Goal: Entertainment & Leisure: Browse casually

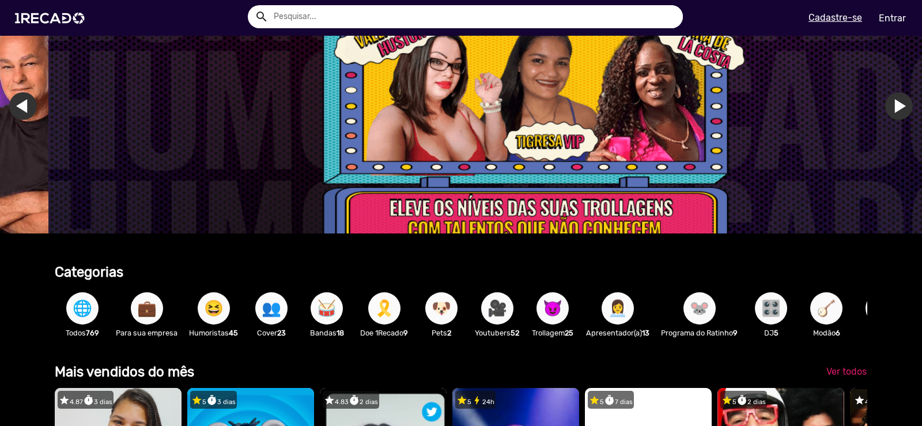
scroll to position [0, 2741]
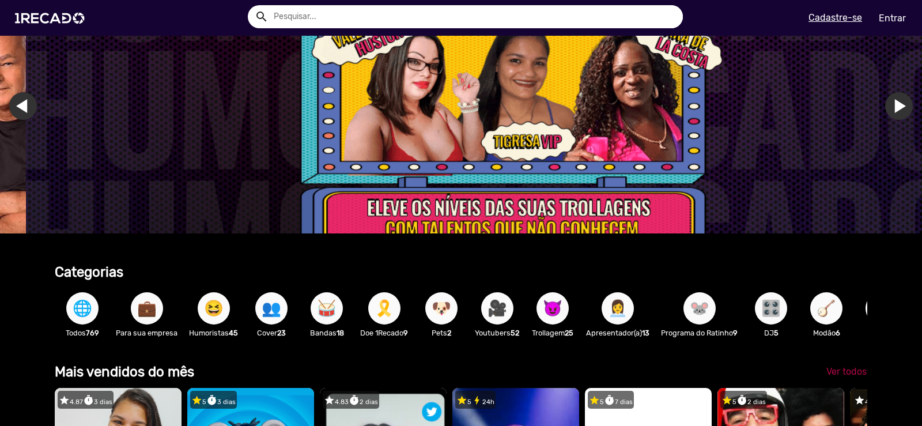
type input "[EMAIL_ADDRESS][DOMAIN_NAME]"
click at [838, 374] on link "Ver todos" at bounding box center [846, 371] width 59 height 21
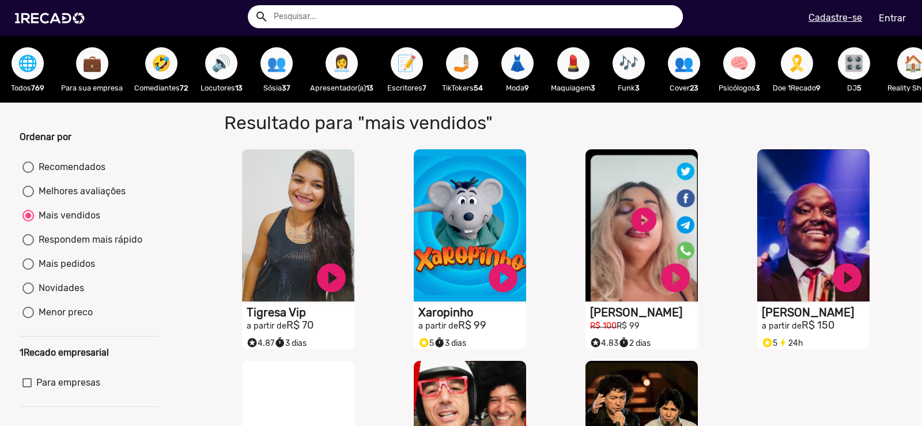
click at [282, 63] on span "👥" at bounding box center [277, 63] width 20 height 32
radio input "true"
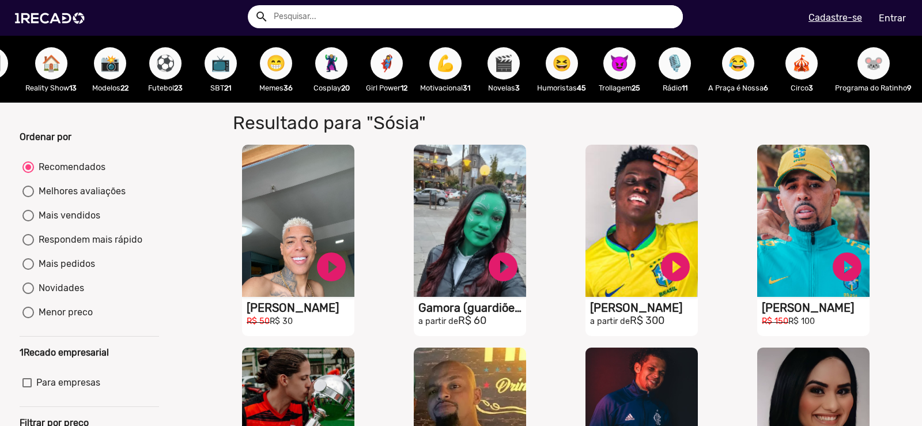
scroll to position [0, 860]
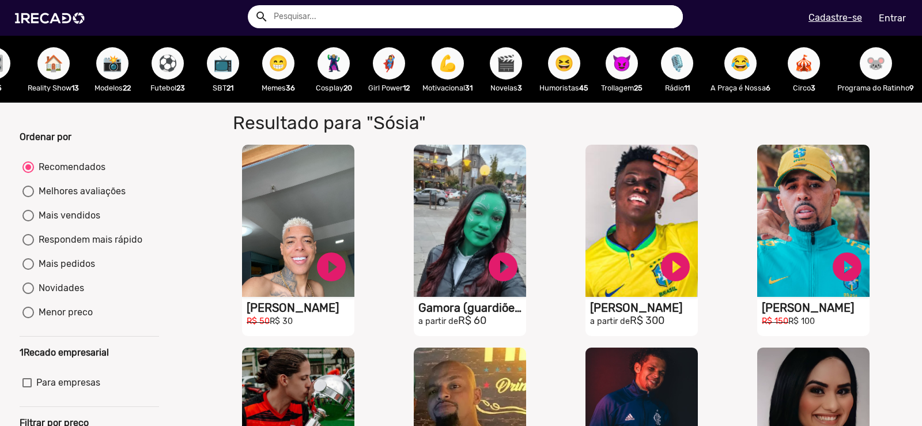
click at [178, 59] on span "⚽" at bounding box center [168, 63] width 20 height 32
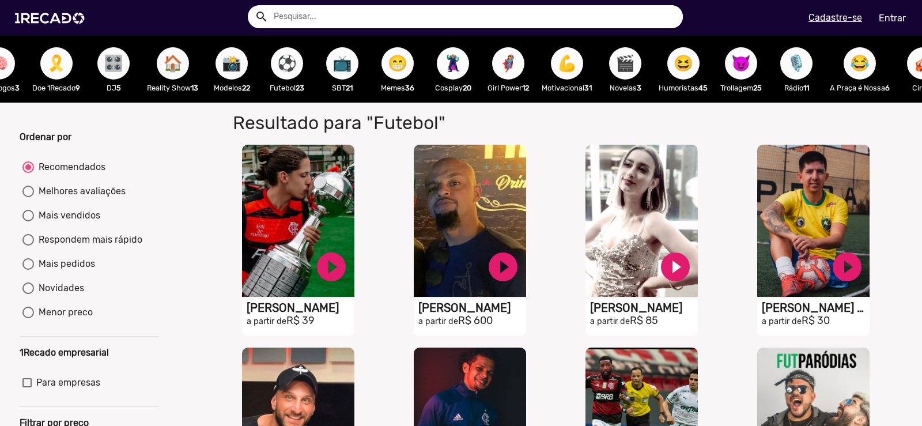
scroll to position [0, 747]
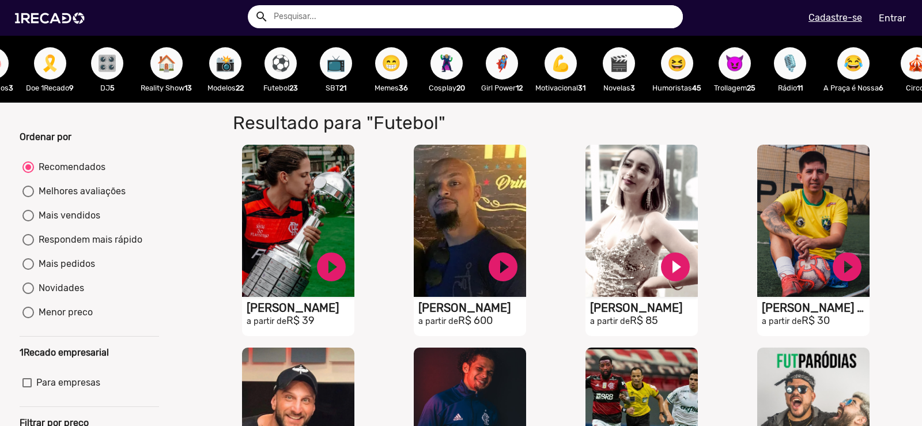
click at [394, 69] on span "😁" at bounding box center [392, 63] width 20 height 32
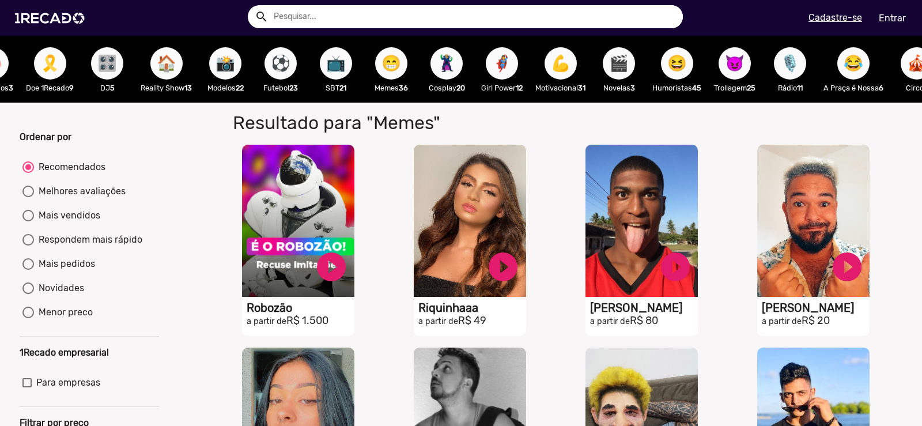
click at [291, 68] on span "⚽" at bounding box center [281, 63] width 20 height 32
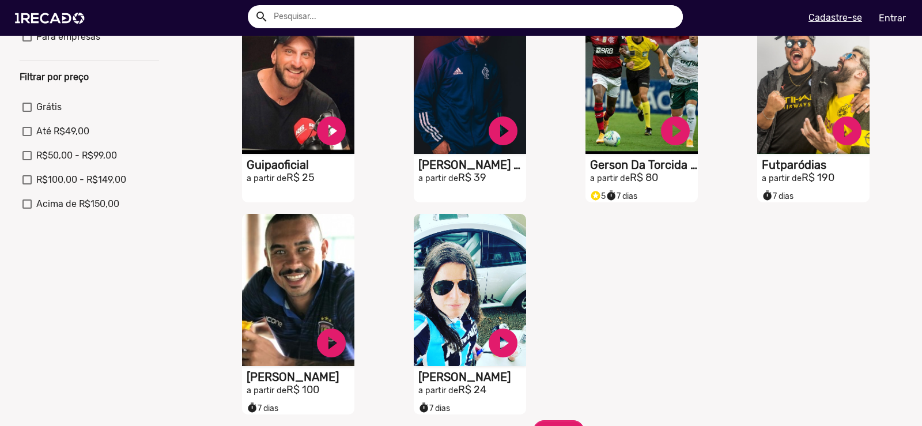
scroll to position [634, 0]
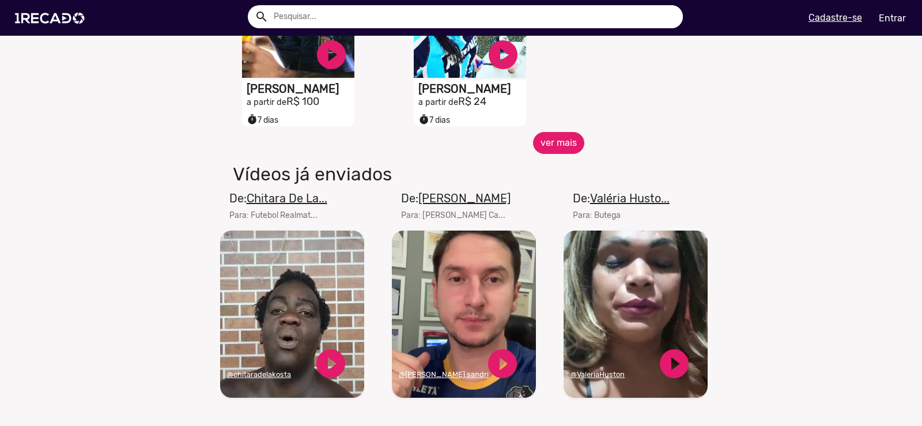
click at [563, 154] on button "ver mais" at bounding box center [558, 143] width 51 height 22
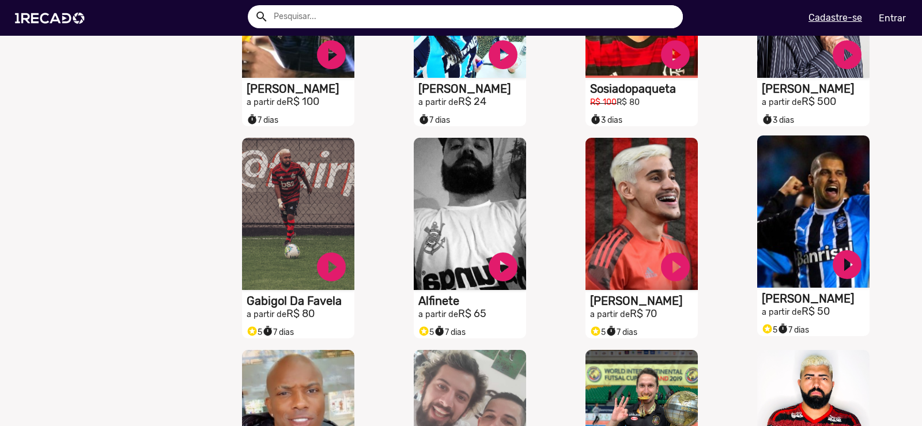
click at [795, 221] on video "S1RECADO vídeos dedicados para fãs e empresas" at bounding box center [813, 211] width 112 height 152
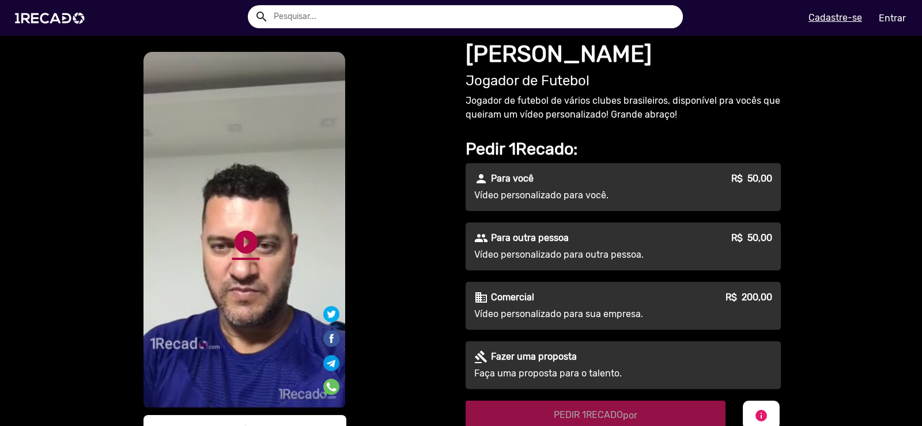
click at [232, 235] on link "play_circle_filled" at bounding box center [246, 242] width 28 height 28
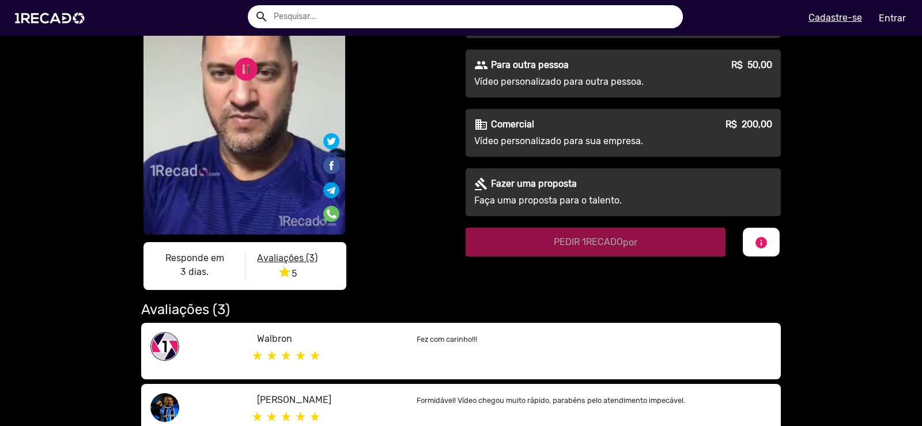
scroll to position [346, 0]
